Goal: Information Seeking & Learning: Learn about a topic

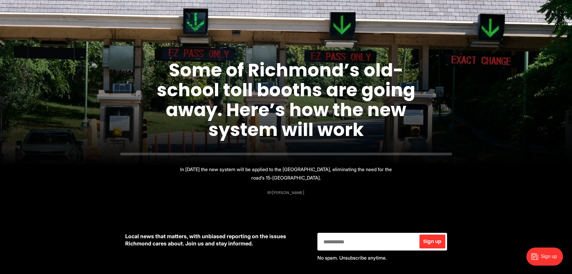
scroll to position [90, 0]
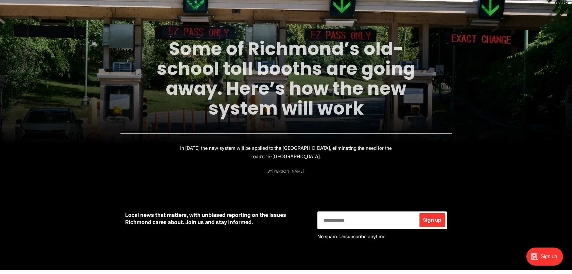
click at [220, 82] on link "Some of Richmond’s old-school toll booths are going away. Here’s how the new sy…" at bounding box center [286, 78] width 259 height 85
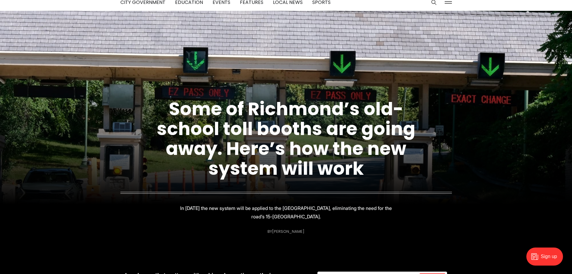
scroll to position [0, 0]
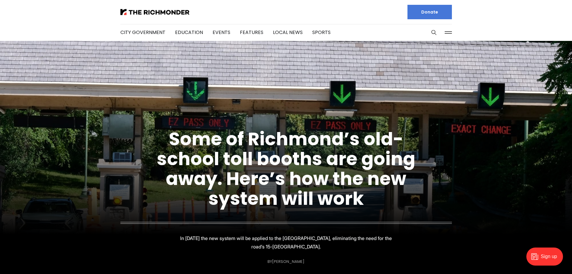
click at [134, 27] on li "City Government" at bounding box center [142, 32] width 45 height 32
click at [138, 30] on link "City Government" at bounding box center [142, 32] width 45 height 7
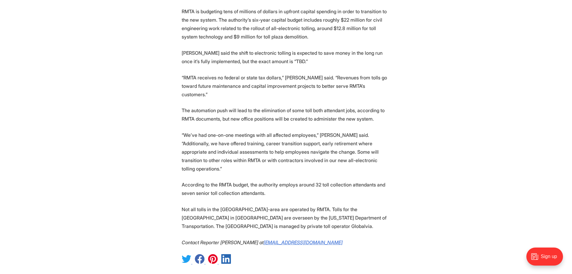
scroll to position [1051, 0]
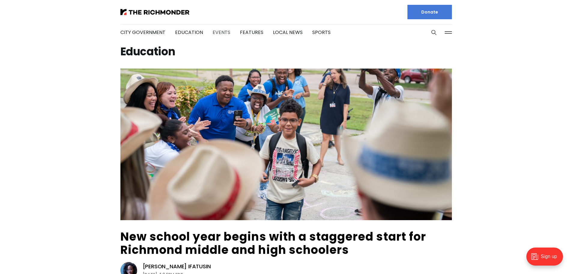
click at [217, 32] on link "Events" at bounding box center [222, 32] width 18 height 7
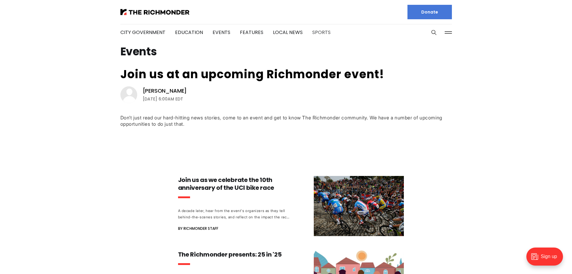
click at [314, 32] on link "Sports" at bounding box center [321, 32] width 18 height 7
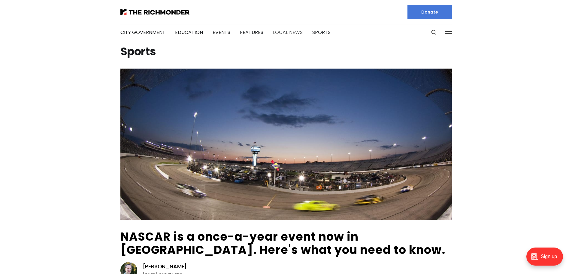
click at [284, 31] on link "Local News" at bounding box center [288, 32] width 30 height 7
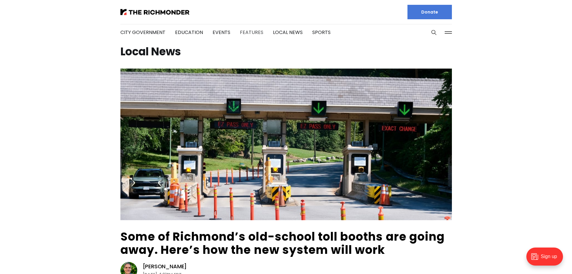
click at [245, 34] on link "Features" at bounding box center [251, 32] width 23 height 7
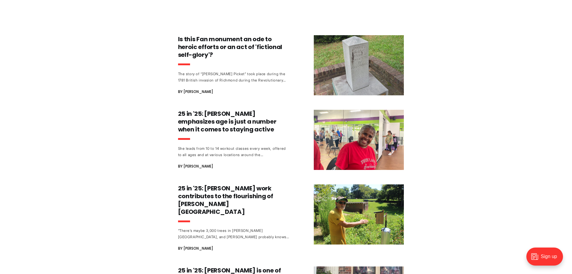
scroll to position [330, 0]
